Goal: Check status: Check status

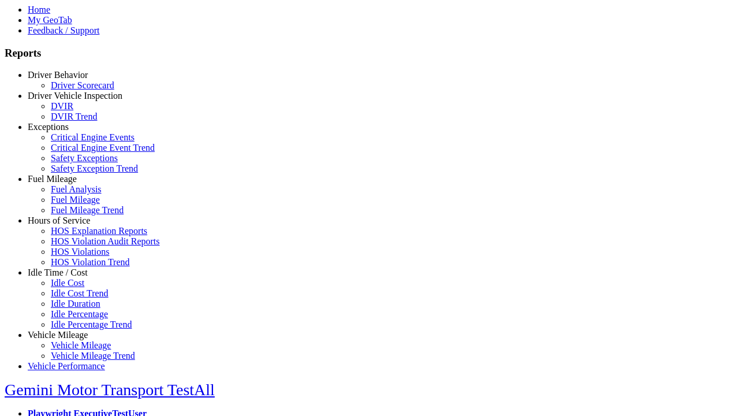
click at [66, 132] on link "Exceptions" at bounding box center [48, 127] width 41 height 10
click at [75, 152] on link "Critical Engine Event Trend" at bounding box center [103, 148] width 104 height 10
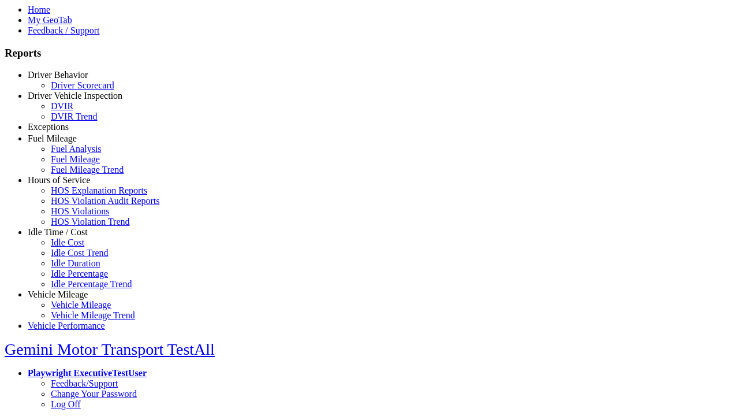
select select "**********"
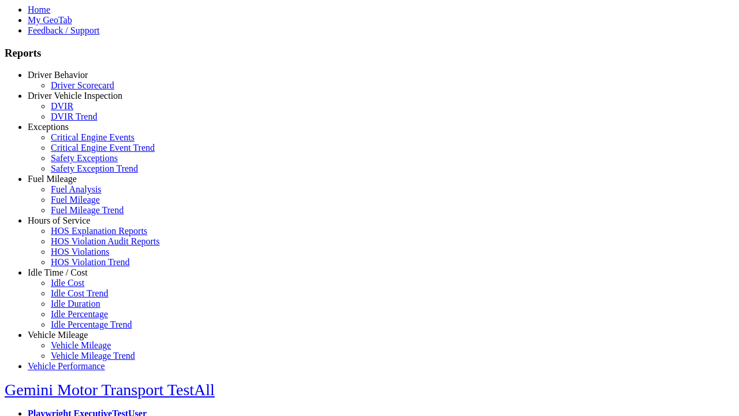
type input "**********"
